Goal: Task Accomplishment & Management: Use online tool/utility

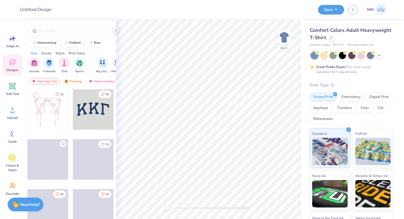
click at [116, 29] on polyline at bounding box center [115, 30] width 1 height 2
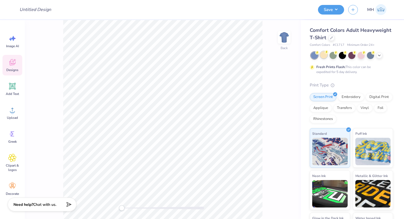
click at [323, 54] on div at bounding box center [323, 54] width 7 height 7
click at [9, 113] on icon at bounding box center [12, 110] width 8 height 8
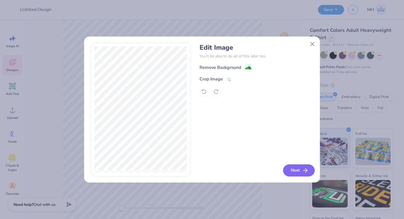
click at [293, 170] on button "Next" at bounding box center [299, 171] width 32 height 12
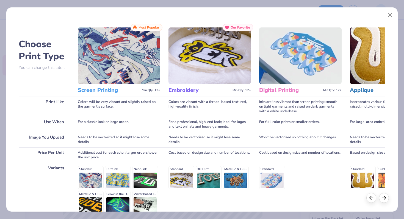
scroll to position [55, 0]
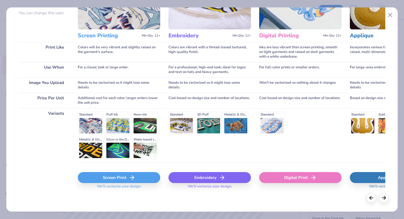
click at [118, 177] on div "Screen Print" at bounding box center [119, 177] width 82 height 11
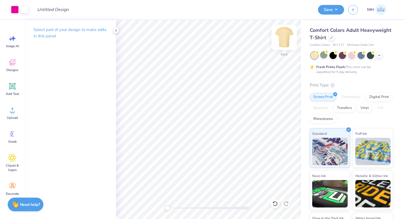
click at [283, 37] on img at bounding box center [284, 37] width 22 height 22
click at [13, 110] on icon at bounding box center [12, 110] width 8 height 8
click at [15, 110] on icon at bounding box center [12, 110] width 8 height 8
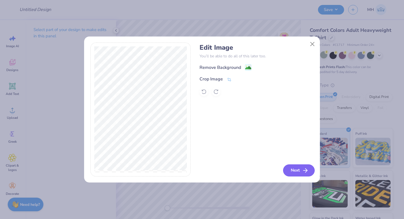
click at [294, 170] on button "Next" at bounding box center [299, 171] width 32 height 12
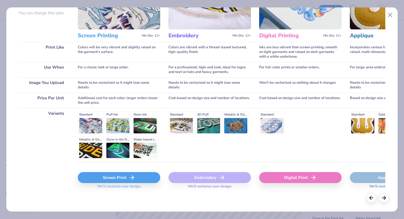
click at [138, 176] on div "Screen Print" at bounding box center [119, 177] width 82 height 11
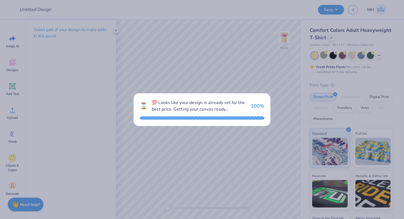
click at [248, 82] on div "⌛ 💯 Looks like your design is already set for the best price. Getting your canv…" at bounding box center [202, 109] width 404 height 219
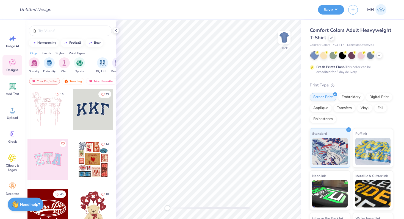
click at [323, 51] on div "Comfort Colors Adult Heavyweight T-Shirt Comfort Colors # C1717 Minimum Order: …" at bounding box center [351, 140] width 83 height 226
click at [323, 52] on div at bounding box center [323, 54] width 7 height 7
click at [114, 32] on icon at bounding box center [116, 30] width 4 height 4
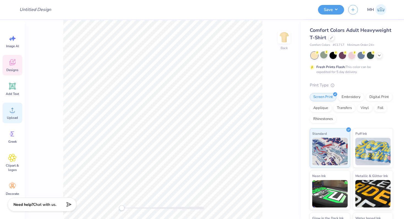
click at [13, 115] on div "Upload" at bounding box center [12, 113] width 20 height 21
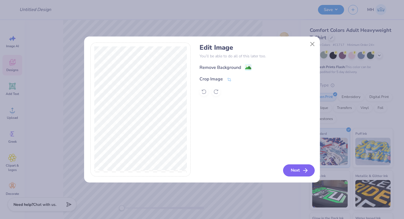
click at [292, 170] on button "Next" at bounding box center [299, 171] width 32 height 12
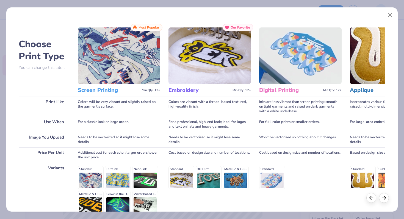
scroll to position [55, 0]
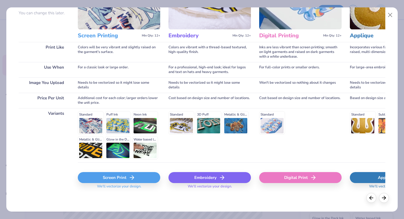
click at [136, 178] on div "Screen Print" at bounding box center [119, 177] width 82 height 11
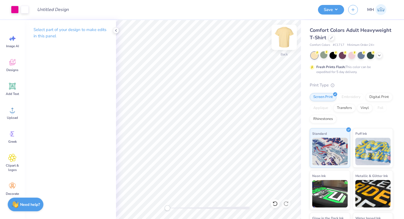
click at [283, 41] on img at bounding box center [284, 37] width 22 height 22
click at [14, 108] on icon at bounding box center [12, 110] width 8 height 8
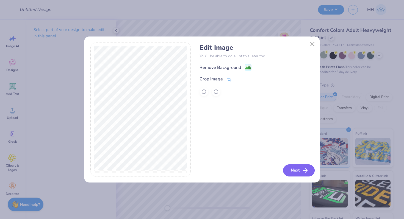
click at [289, 169] on button "Next" at bounding box center [299, 171] width 32 height 12
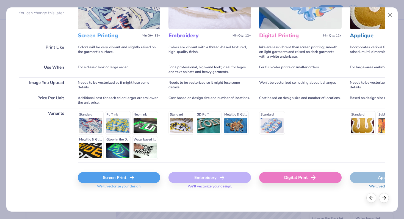
click at [134, 180] on icon at bounding box center [132, 178] width 7 height 7
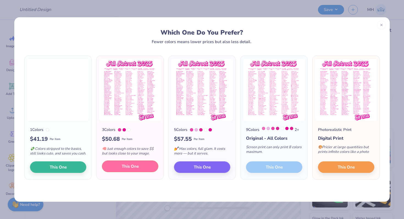
click at [140, 170] on button "This One" at bounding box center [130, 167] width 56 height 12
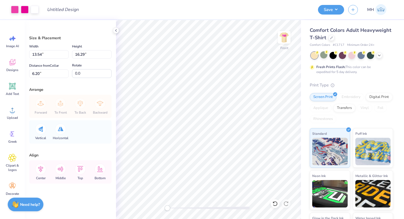
type input "13.54"
type input "16.29"
type input "6.20"
click at [114, 30] on icon at bounding box center [116, 30] width 4 height 4
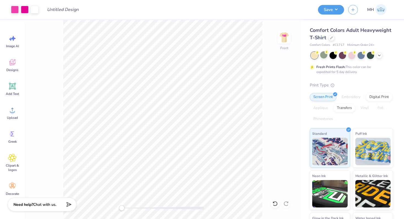
type input "12.47"
type input "15.00"
type input "3.00"
click at [285, 37] on img at bounding box center [284, 37] width 22 height 22
click at [286, 40] on img at bounding box center [284, 37] width 22 height 22
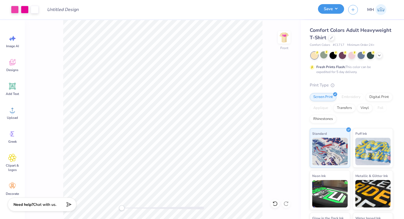
click at [336, 10] on button "Save" at bounding box center [331, 9] width 26 height 10
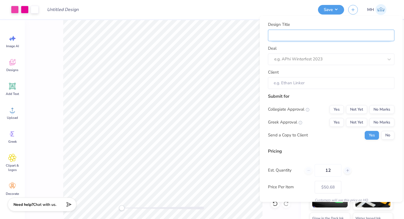
click at [319, 39] on input "Design Title" at bounding box center [331, 35] width 126 height 12
type input "S"
type input "Si"
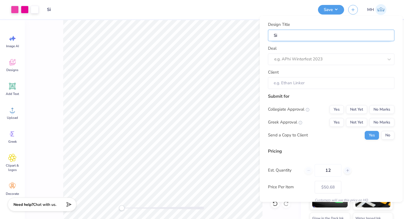
type input "Sir"
type input "Sire"
type input "Siren"
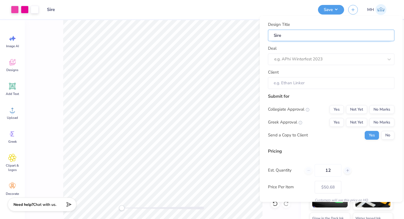
type input "Siren"
type input "Sirens"
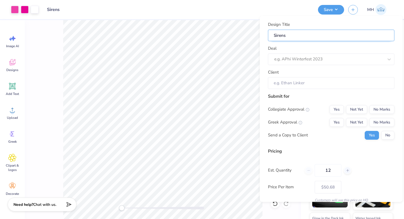
type input "Sirens -"
type input "Sirens - B"
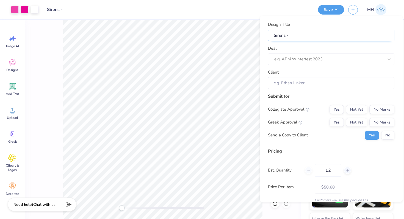
type input "Sirens - B"
type input "Sirens - Ba"
type input "Sirens - Bar"
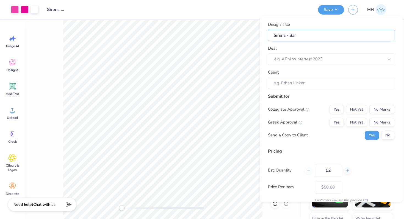
type input "Sirens - [PERSON_NAME]"
type input "Sirens - Barbi"
type input "Sirens - Barbie"
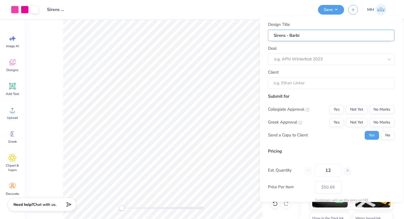
type input "Sirens - Barbie"
type input "Sirens - Barbie t"
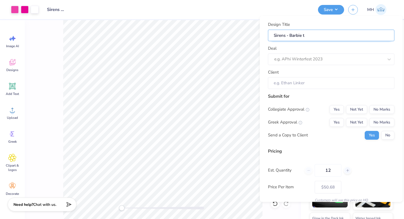
type input "Sirens - Barbie th"
type input "Sirens - Barbie the"
type input "Sirens - Barbie them"
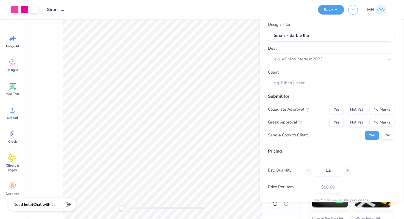
type input "Sirens - Barbie them"
type input "Sirens - Barbie theme"
type input "Sirens - Barbie themed"
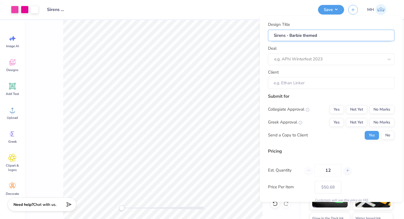
type input "Sirens - Barbie themed"
type input "Sirens - Barbie themed s"
type input "Sirens - Barbie themed sh"
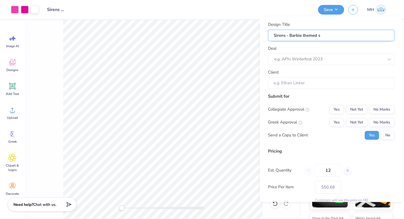
type input "Sirens - Barbie themed sh"
type input "Sirens - Barbie themed shi"
type input "Sirens - Barbie themed shir"
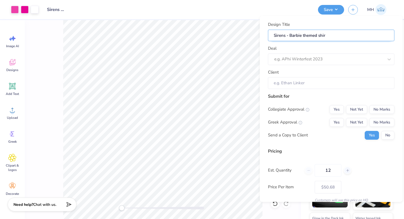
type input "Sirens - Barbie themed shirt"
type input "Sirens - Barbie themed shirts"
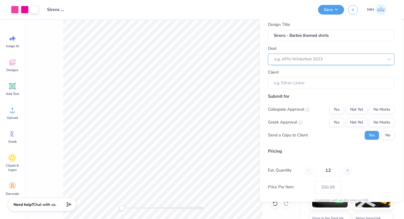
click at [333, 60] on div at bounding box center [328, 59] width 109 height 7
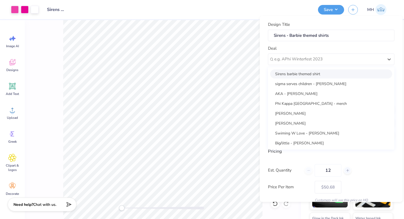
click at [300, 72] on div "Sirens barbie themed shirt" at bounding box center [331, 73] width 122 height 9
type input "[PERSON_NAME]"
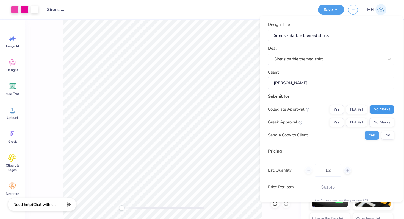
click at [374, 106] on button "No Marks" at bounding box center [382, 109] width 25 height 9
click at [338, 108] on button "Yes" at bounding box center [337, 109] width 14 height 9
click at [386, 109] on button "No Marks" at bounding box center [382, 109] width 25 height 9
click at [388, 125] on button "No Marks" at bounding box center [382, 122] width 25 height 9
click at [390, 137] on button "No" at bounding box center [387, 135] width 13 height 9
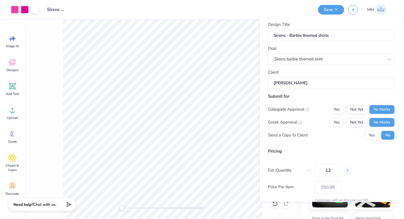
scroll to position [35, 0]
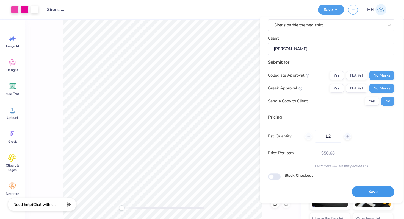
click at [362, 194] on button "Save" at bounding box center [373, 192] width 43 height 11
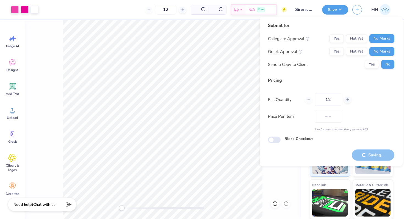
type input "$50.68"
